Goal: Task Accomplishment & Management: Manage account settings

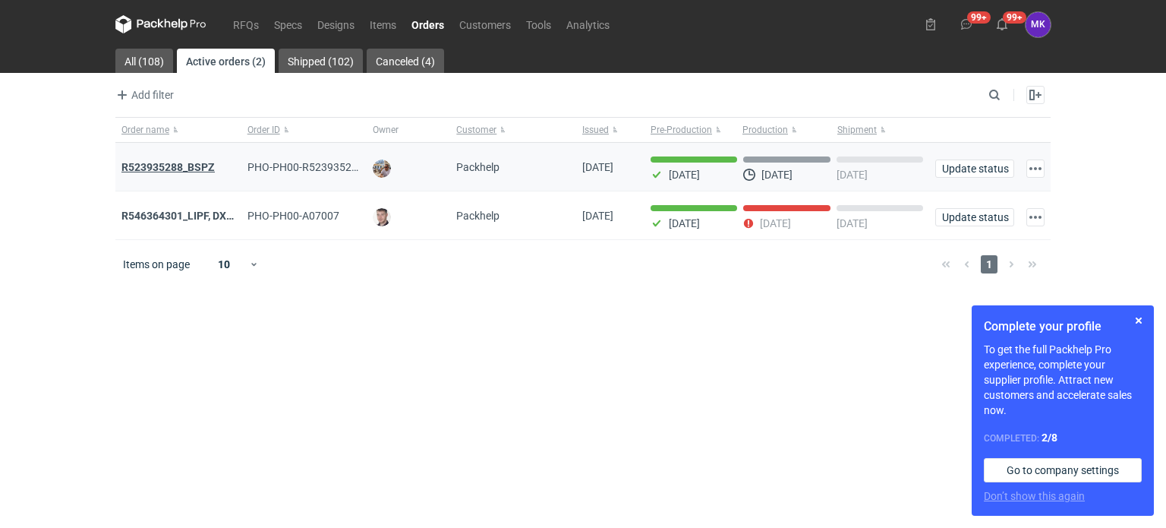
click at [172, 167] on strong "R523935288_BSPZ" at bounding box center [168, 167] width 93 height 12
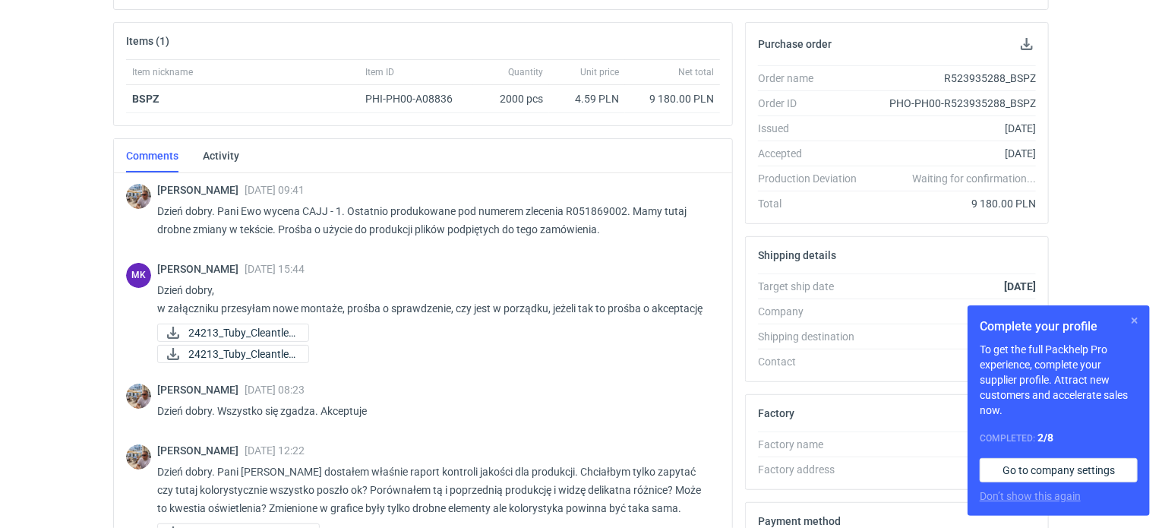
click at [1136, 317] on button "button" at bounding box center [1134, 320] width 18 height 18
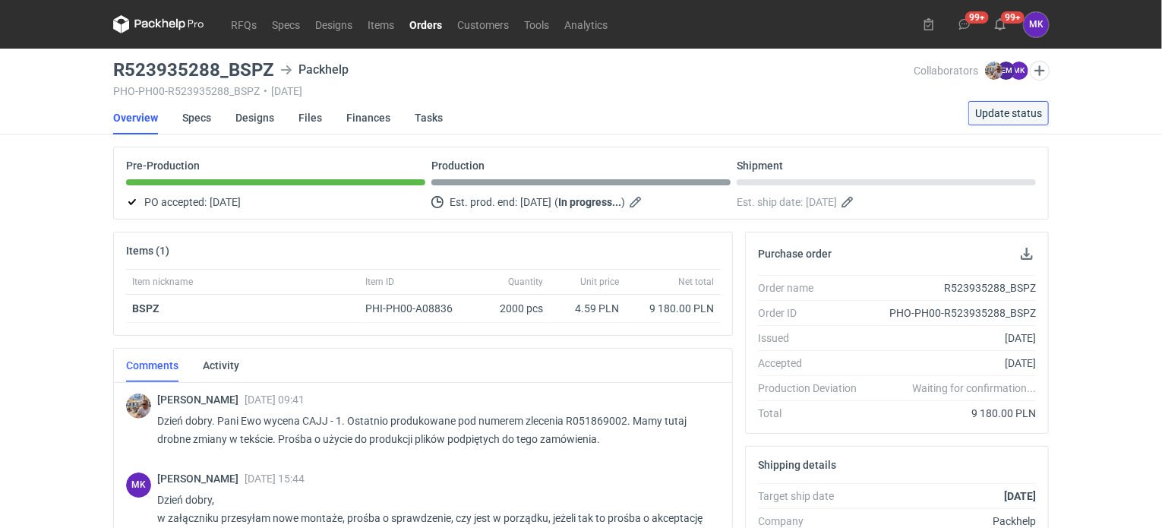
click at [1004, 111] on span "Update status" at bounding box center [1008, 113] width 67 height 11
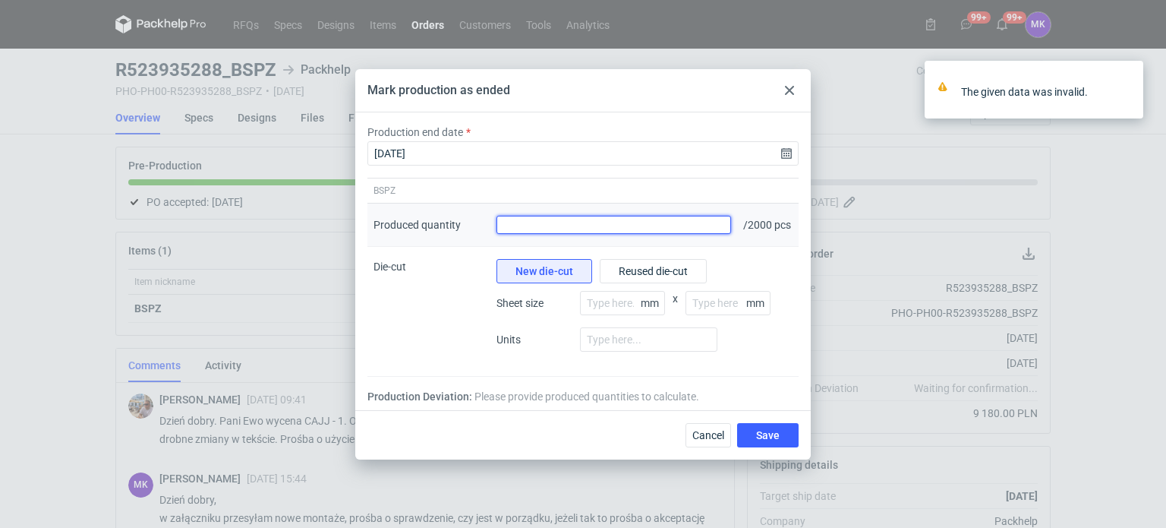
click at [598, 224] on input "Produced quantity" at bounding box center [614, 225] width 235 height 18
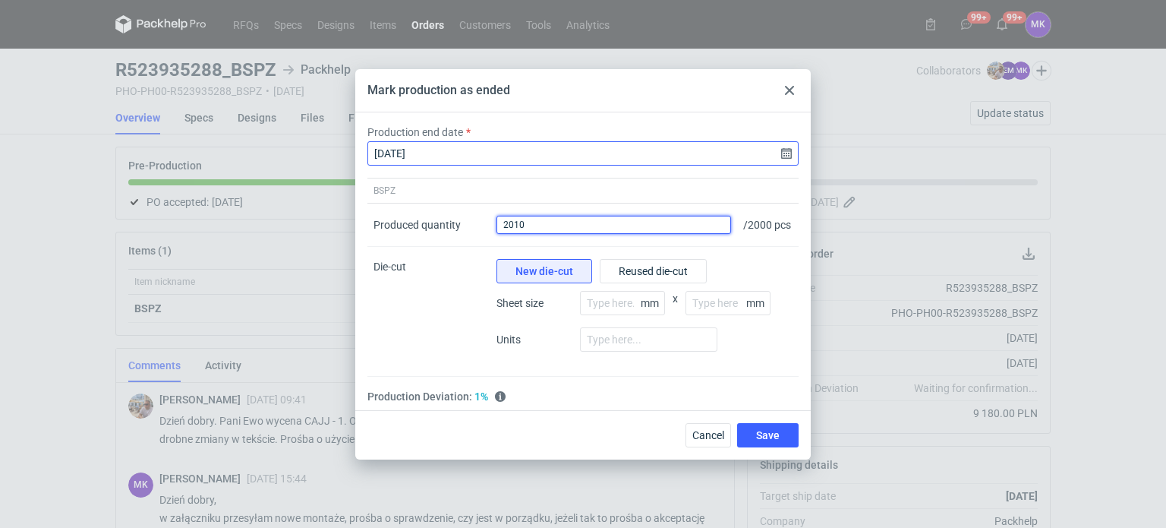
type input "2010"
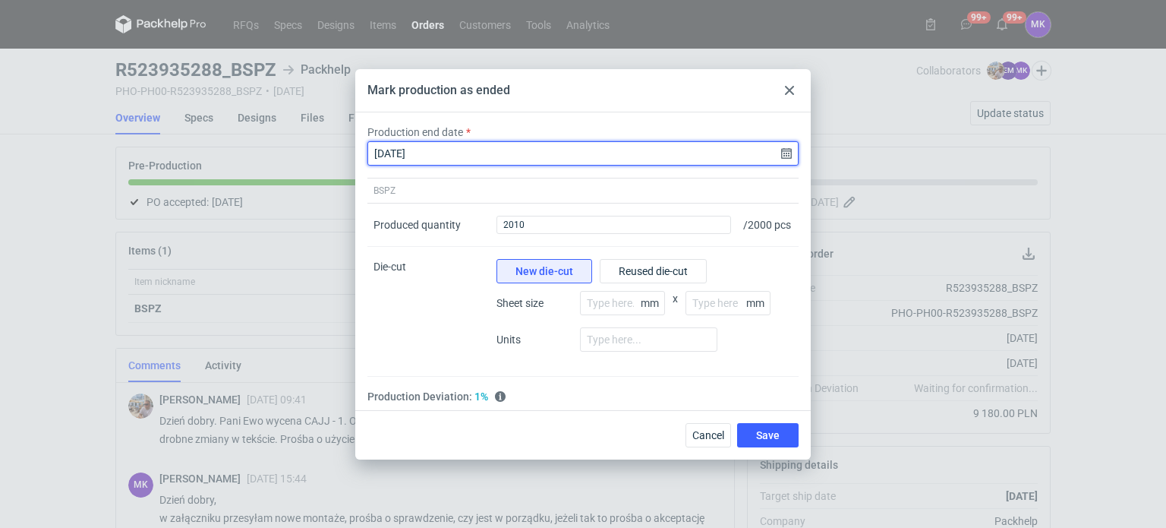
click at [790, 148] on input "[DATE]" at bounding box center [583, 153] width 431 height 24
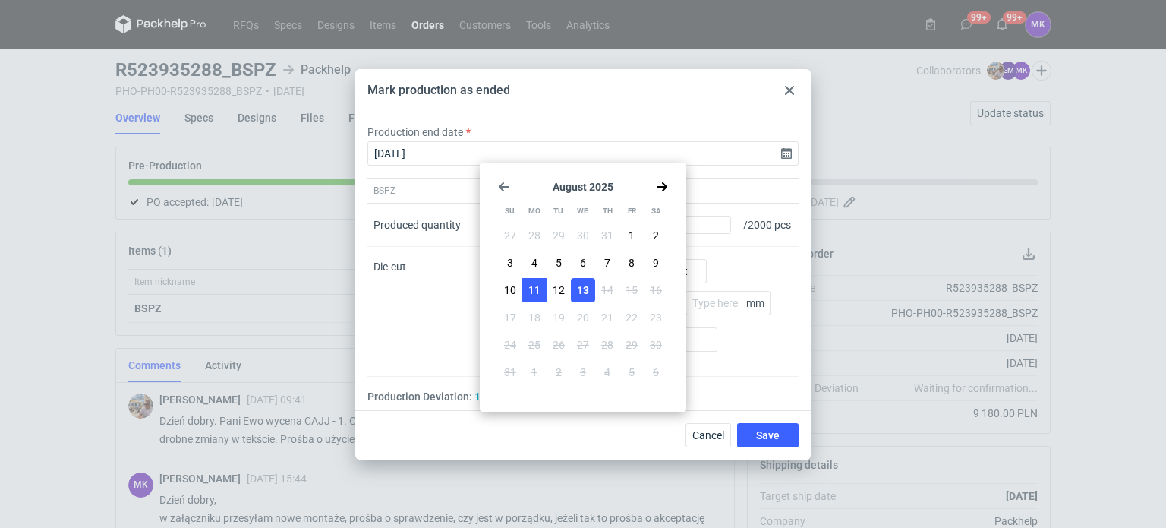
click at [535, 286] on span "11" at bounding box center [535, 290] width 12 height 15
type input "[DATE]"
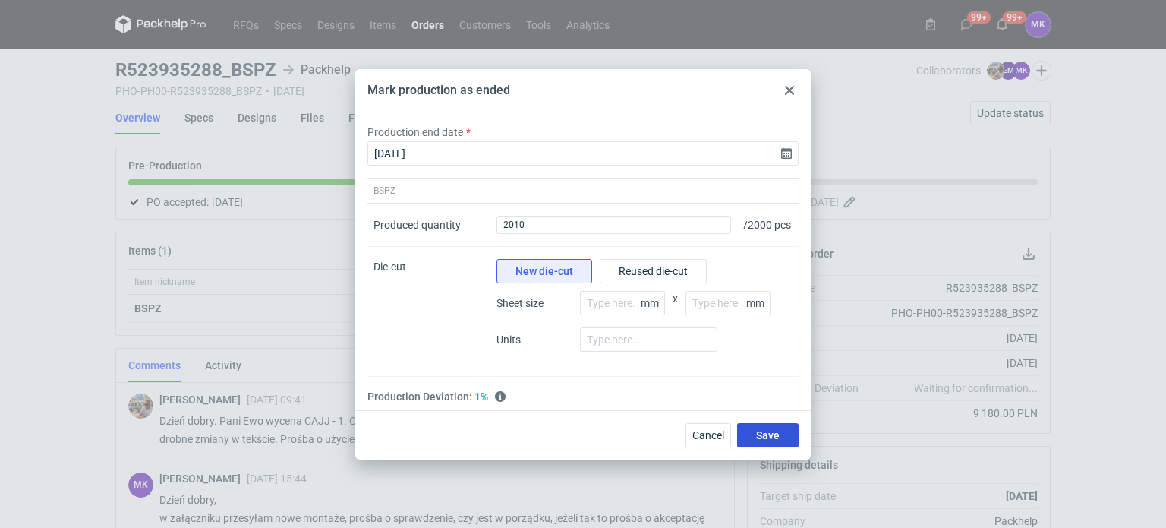
click at [772, 438] on span "Save" at bounding box center [768, 435] width 24 height 11
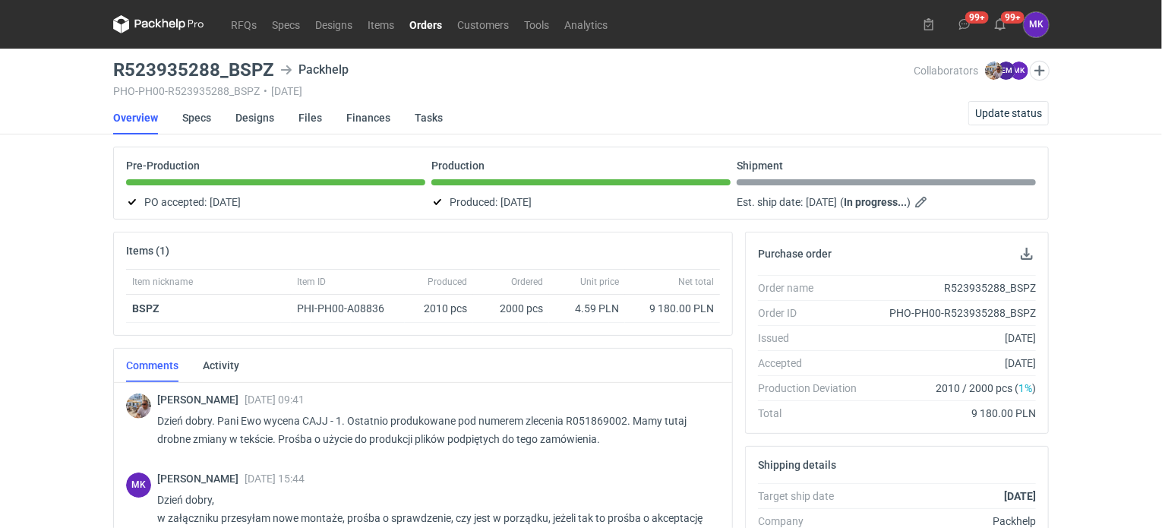
click at [1008, 118] on div "Production marked as finished." at bounding box center [1029, 93] width 243 height 88
click at [1005, 108] on span "Update status" at bounding box center [1008, 113] width 67 height 11
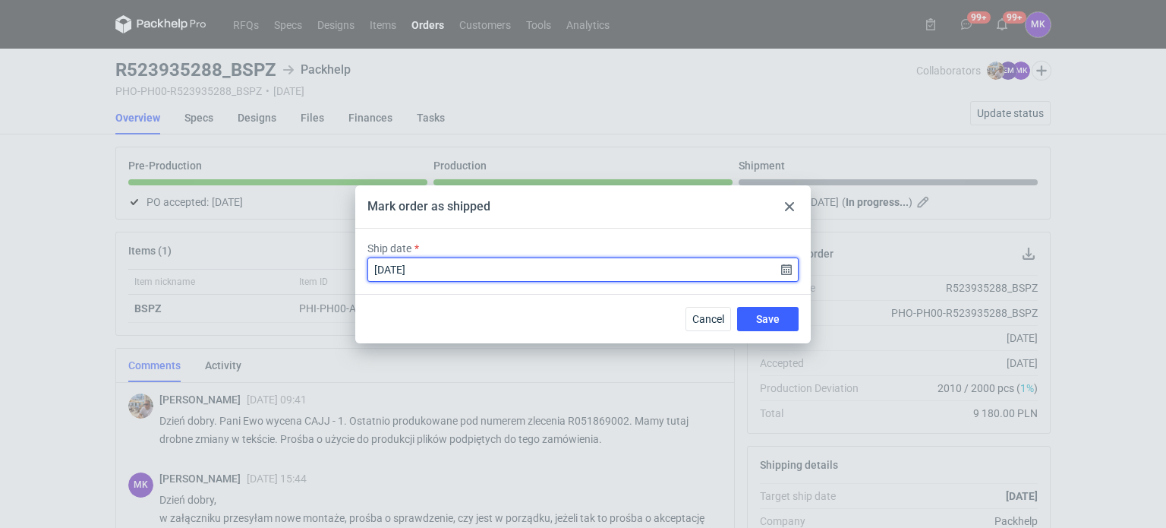
click at [790, 267] on input "[DATE]" at bounding box center [583, 269] width 431 height 24
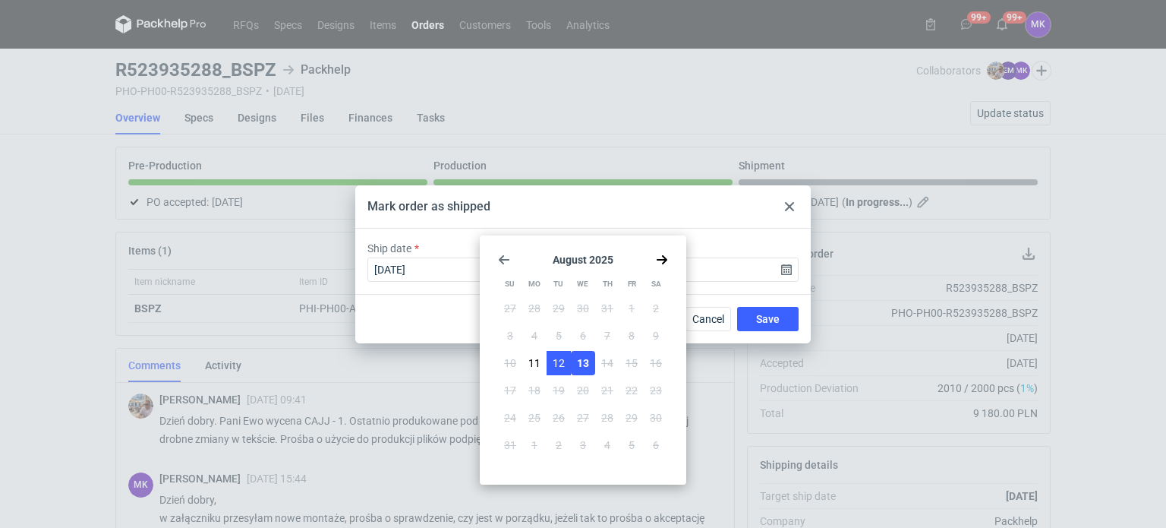
click at [559, 361] on span "12" at bounding box center [559, 362] width 12 height 15
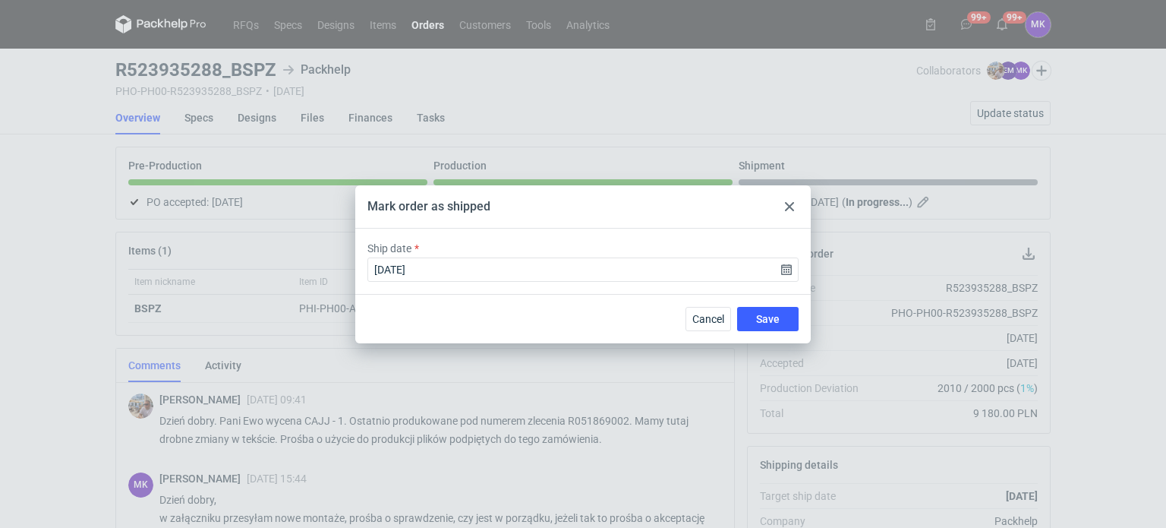
type input "[DATE]"
click at [769, 317] on span "Save" at bounding box center [768, 319] width 24 height 11
